Goal: Find contact information: Find contact information

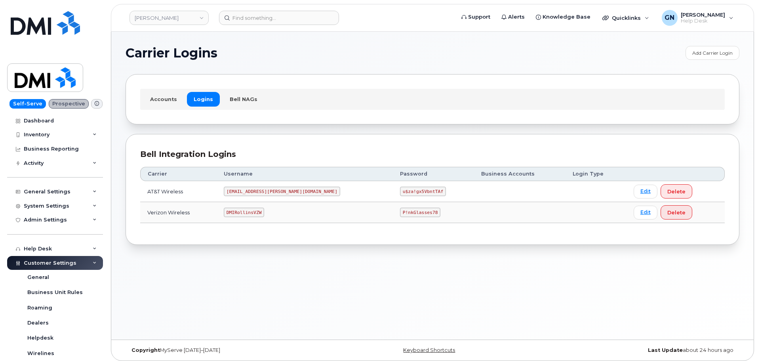
click at [255, 211] on code "DMIRollinsVZW" at bounding box center [244, 211] width 40 height 9
copy code "DMIRollinsVZW"
click at [400, 213] on code "P!nkGlasses78" at bounding box center [420, 211] width 40 height 9
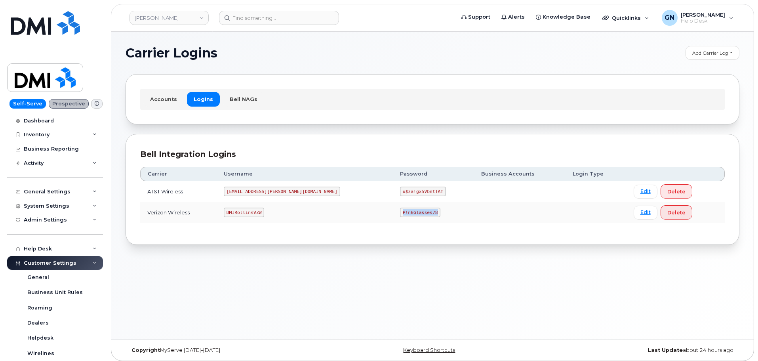
click at [400, 213] on code "P!nkGlasses78" at bounding box center [420, 211] width 40 height 9
copy code "P!nkGlasses78"
click at [262, 212] on code "DMIRollinsVZW" at bounding box center [244, 211] width 40 height 9
copy code "DMIRollinsVZW"
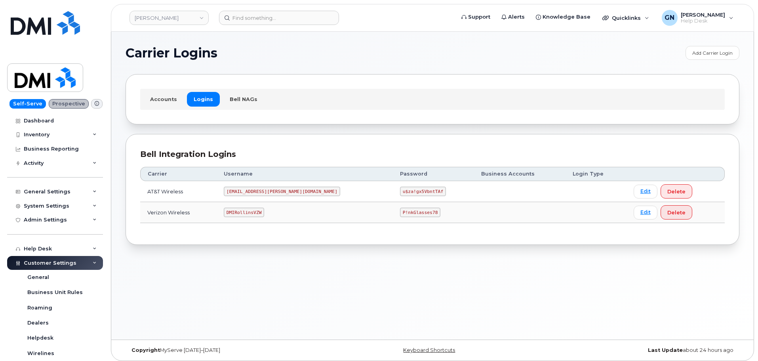
click at [400, 212] on code "P!nkGlasses78" at bounding box center [420, 211] width 40 height 9
copy code "P!nkGlasses78"
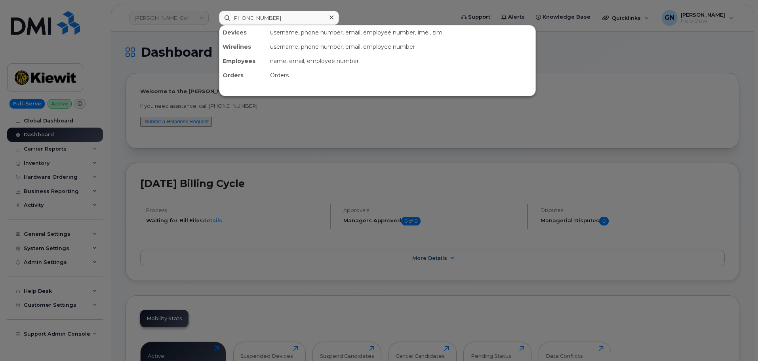
type input "[PHONE_NUMBER]"
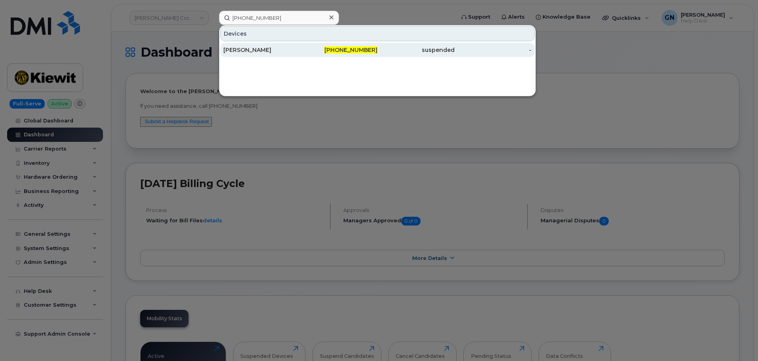
click at [289, 49] on div "[PERSON_NAME]" at bounding box center [261, 50] width 77 height 8
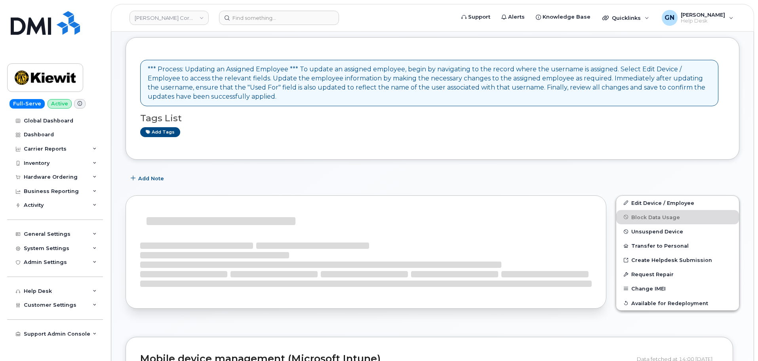
scroll to position [79, 0]
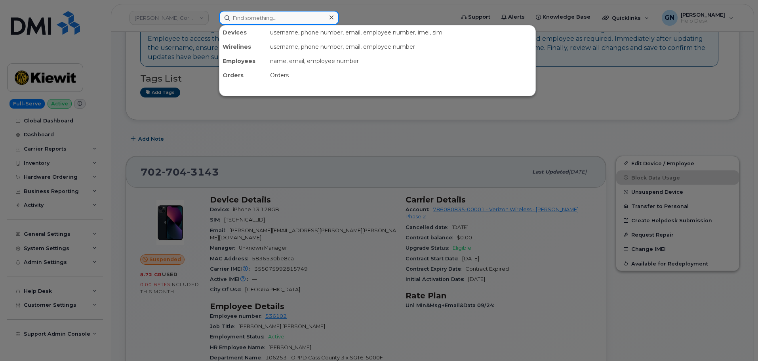
drag, startPoint x: 265, startPoint y: 19, endPoint x: 261, endPoint y: 21, distance: 4.4
click at [264, 19] on input at bounding box center [279, 18] width 120 height 14
paste input "JORGE LOYA"
type input "JORGE LOYA"
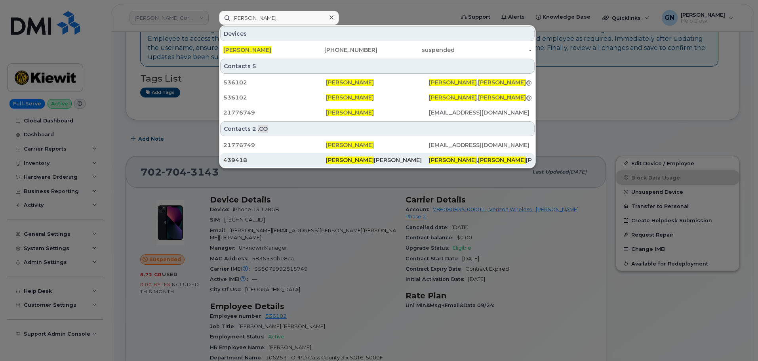
click at [262, 161] on div "439418" at bounding box center [274, 160] width 103 height 8
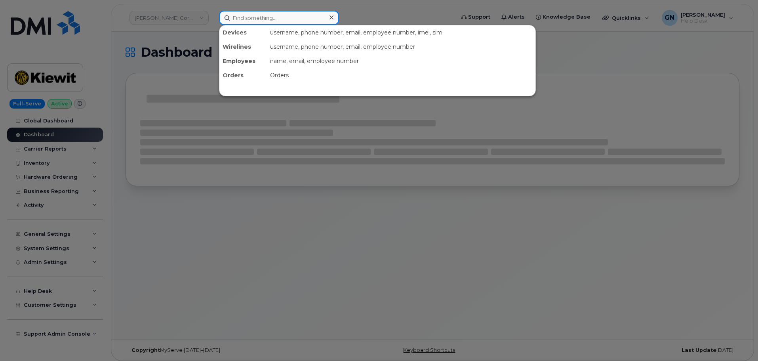
click at [250, 20] on input at bounding box center [279, 18] width 120 height 14
paste input "[PERSON_NAME]"
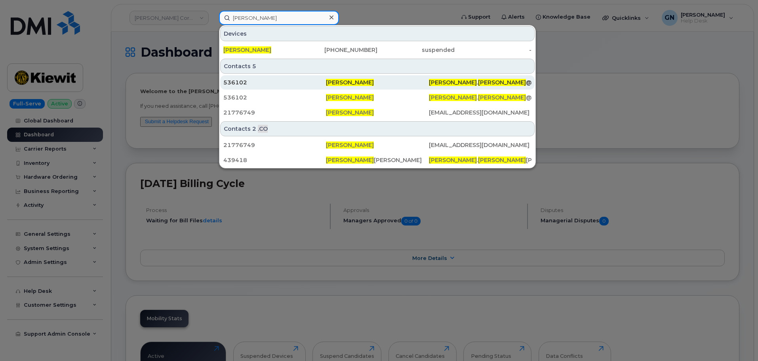
type input "[PERSON_NAME]"
click at [284, 82] on div "536102" at bounding box center [274, 82] width 103 height 8
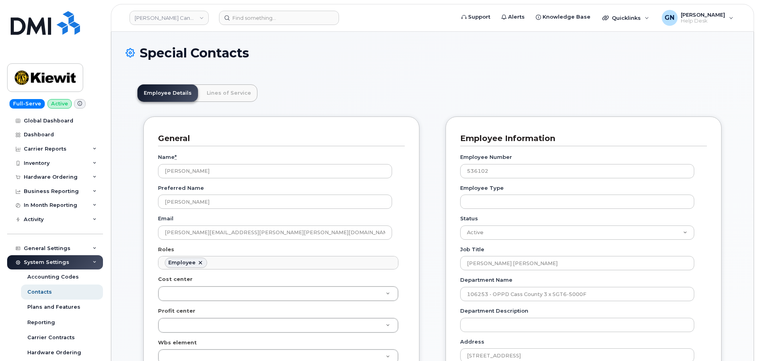
scroll to position [23, 0]
click at [229, 92] on link "Lines of Service" at bounding box center [228, 92] width 57 height 17
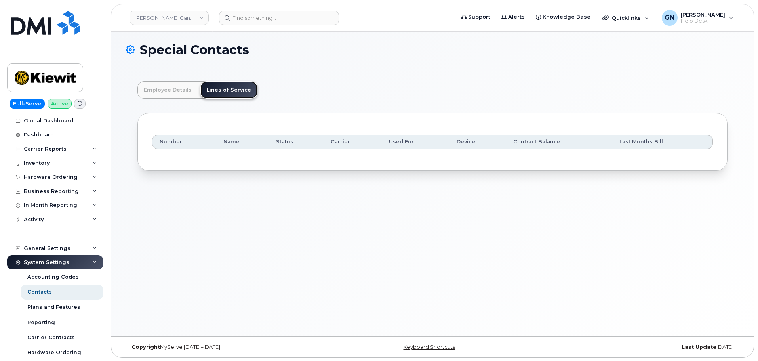
scroll to position [4, 0]
click at [180, 88] on link "Employee Details" at bounding box center [167, 88] width 61 height 17
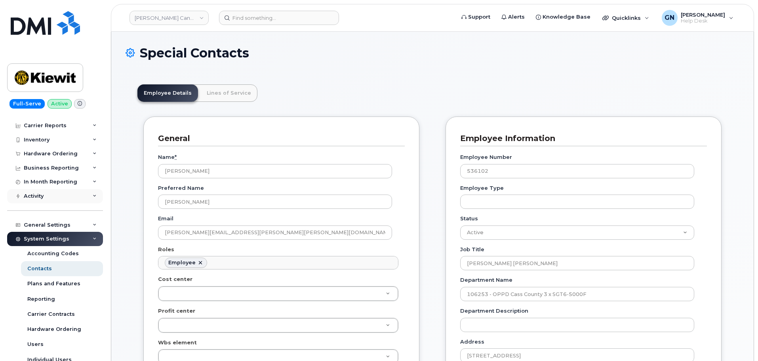
scroll to position [0, 0]
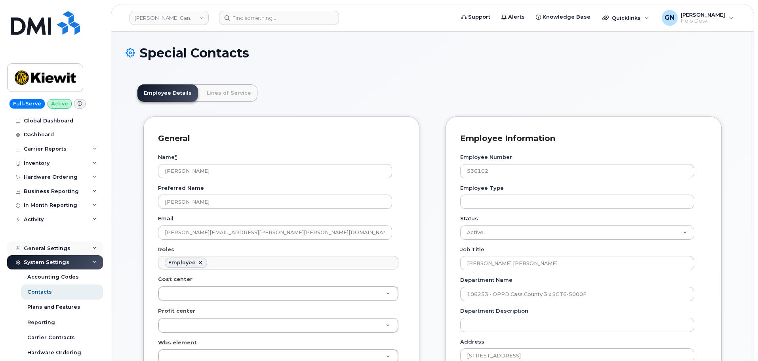
click at [53, 249] on div "General Settings" at bounding box center [47, 248] width 47 height 6
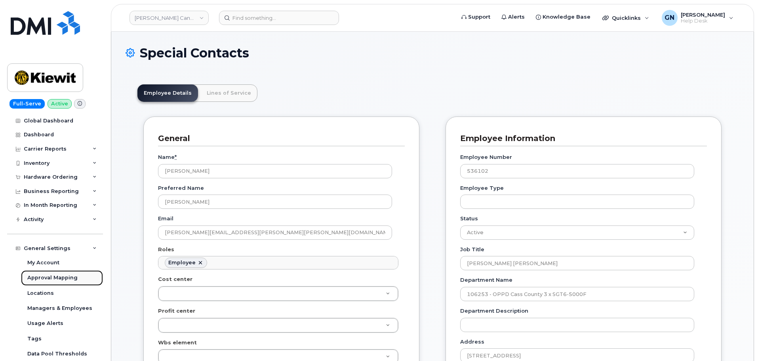
click at [56, 277] on div "Approval Mapping" at bounding box center [52, 277] width 50 height 7
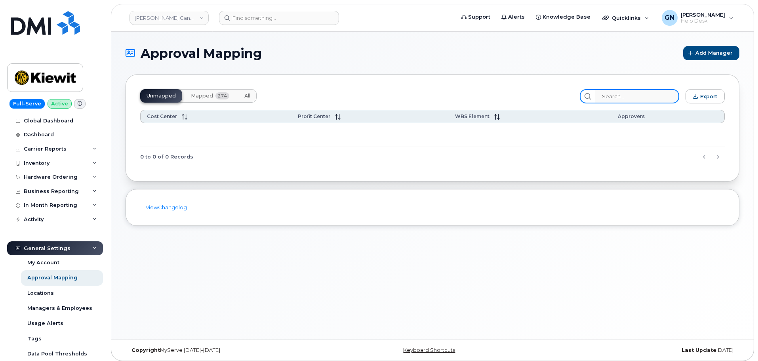
click at [627, 95] on input "search" at bounding box center [636, 96] width 84 height 14
paste input "106253"
type input "106253"
click at [245, 94] on span "All" at bounding box center [247, 96] width 6 height 6
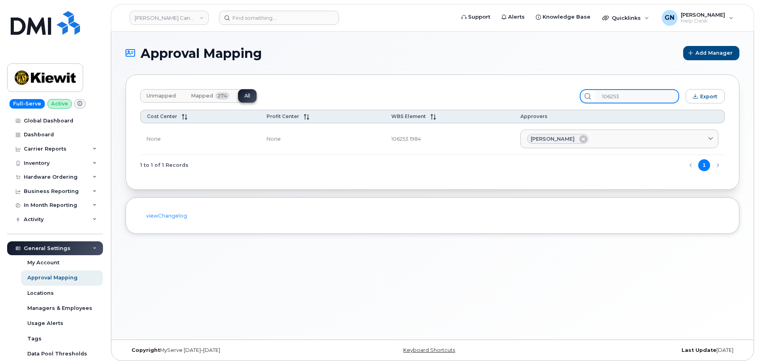
click at [647, 98] on input "106253" at bounding box center [636, 96] width 84 height 14
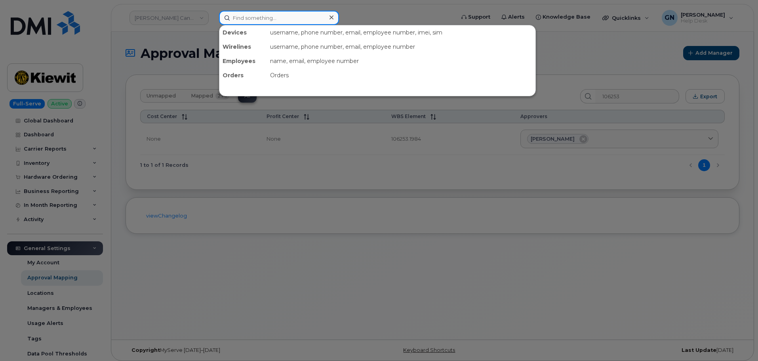
click at [262, 20] on input at bounding box center [279, 18] width 120 height 14
paste input "Brett Bergdolt"
type input "Brett Bergdolt"
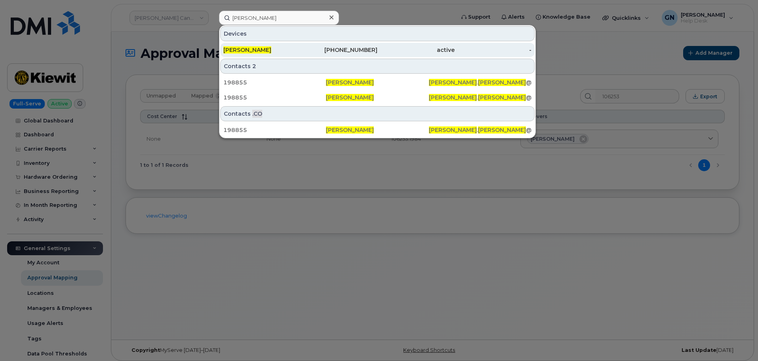
click at [285, 49] on div "Brett Bergdolt" at bounding box center [261, 50] width 77 height 8
click at [296, 48] on div "Brett Bergdolt" at bounding box center [261, 50] width 77 height 8
click at [282, 47] on div "Brett Bergdolt" at bounding box center [261, 50] width 77 height 8
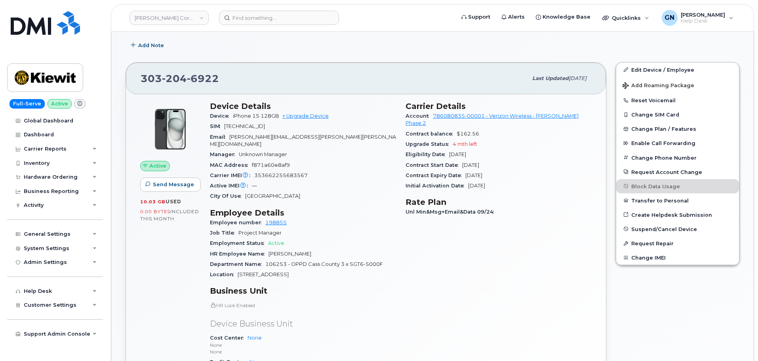
scroll to position [158, 0]
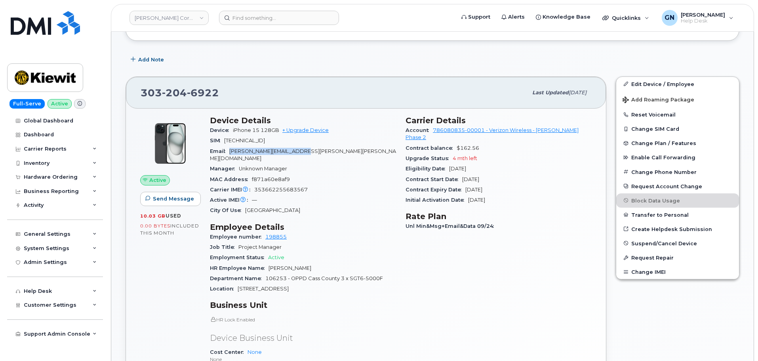
drag, startPoint x: 319, startPoint y: 151, endPoint x: 232, endPoint y: 148, distance: 87.5
click at [231, 148] on div "Email [PERSON_NAME][EMAIL_ADDRESS][PERSON_NAME][PERSON_NAME][DOMAIN_NAME]" at bounding box center [303, 155] width 186 height 18
copy span "BRETT.BERGDOLT@KIEWIT.COM"
